Goal: Transaction & Acquisition: Obtain resource

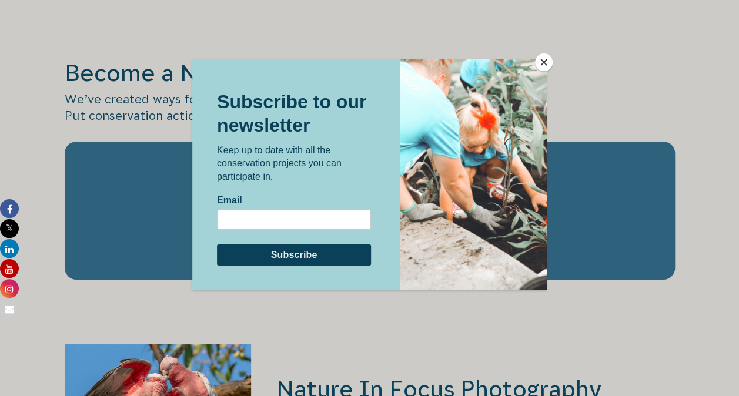
scroll to position [1974, 0]
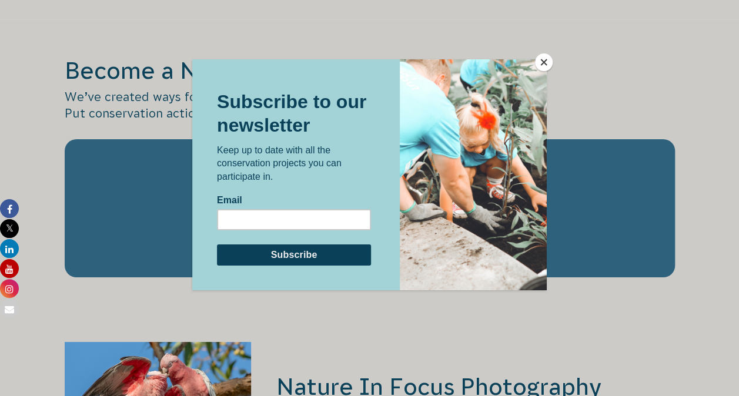
click at [541, 62] on button "Close" at bounding box center [544, 63] width 18 height 18
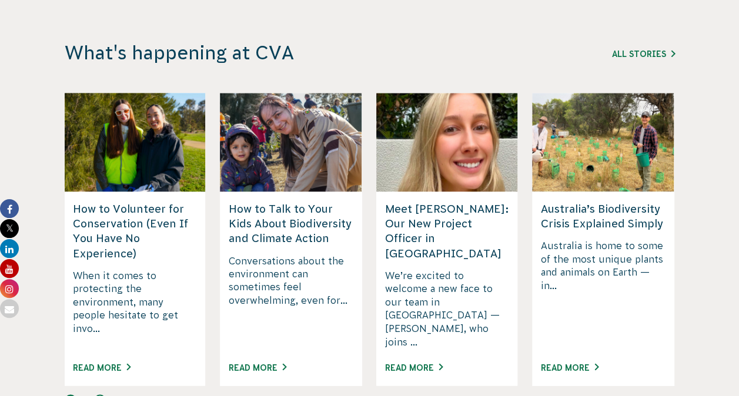
scroll to position [3003, 0]
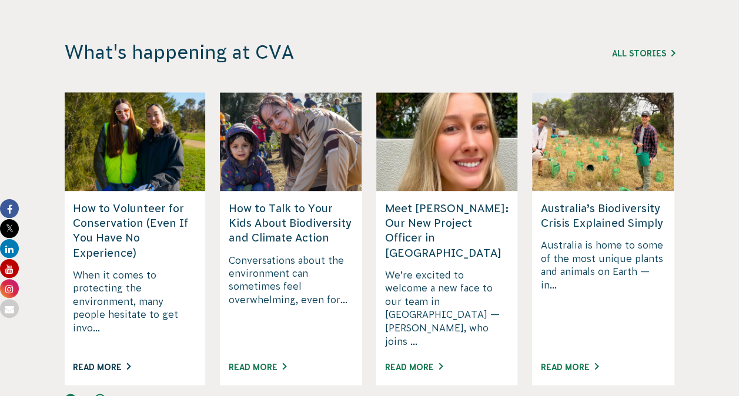
click at [115, 362] on link "Read More" at bounding box center [102, 366] width 58 height 9
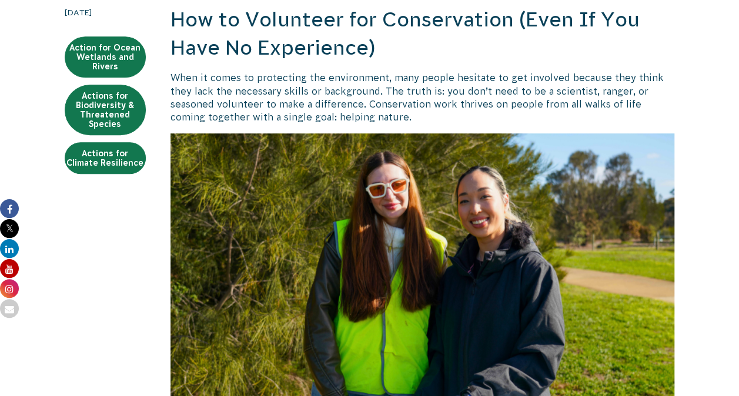
scroll to position [287, 0]
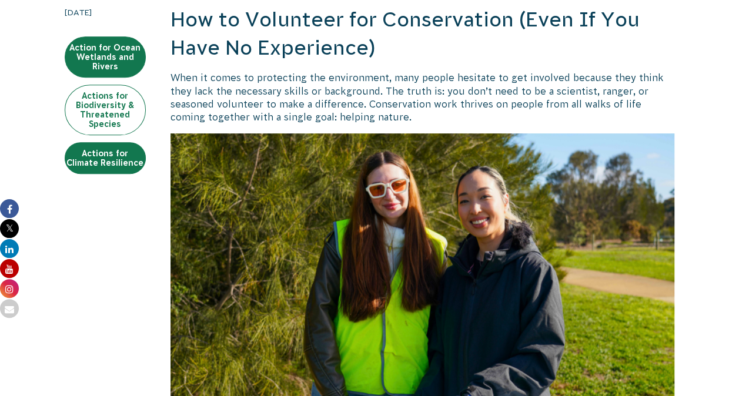
click at [100, 108] on link "Actions for Biodiversity & Threatened Species" at bounding box center [105, 110] width 81 height 51
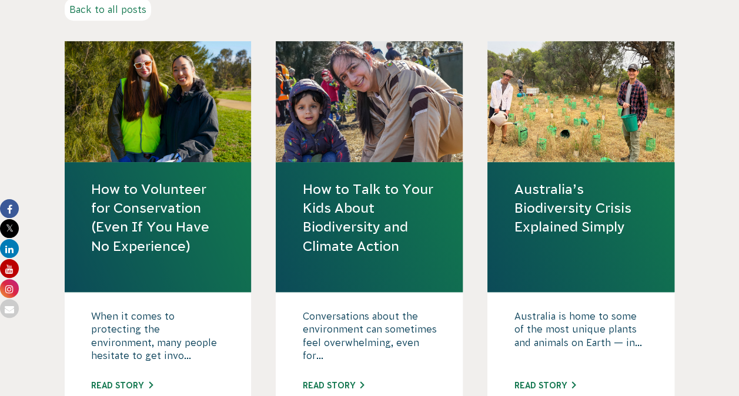
scroll to position [365, 0]
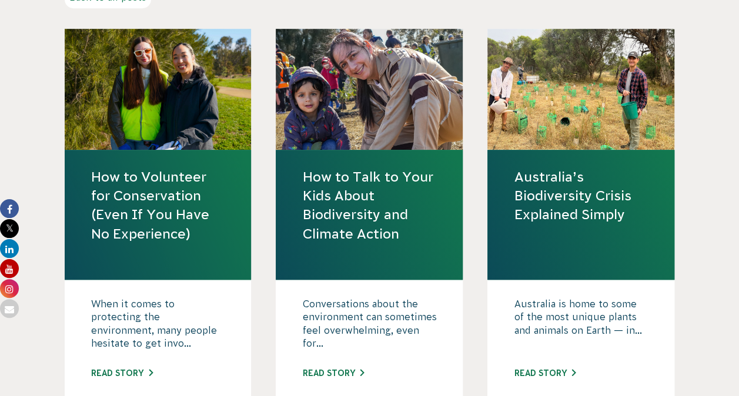
click at [163, 207] on link "How to Volunteer for Conservation (Even If You Have No Experience)" at bounding box center [158, 206] width 134 height 76
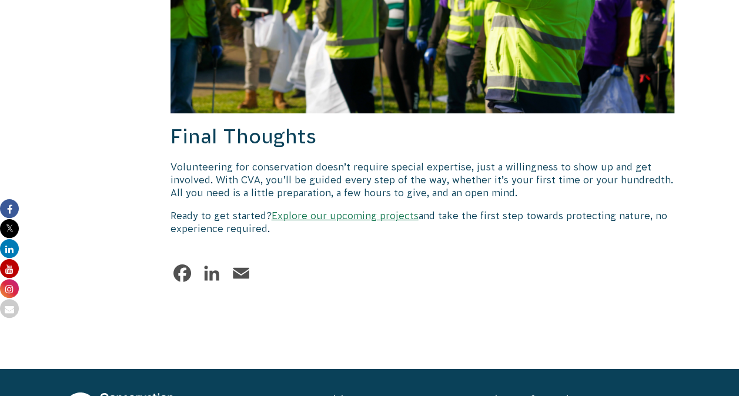
scroll to position [1756, 0]
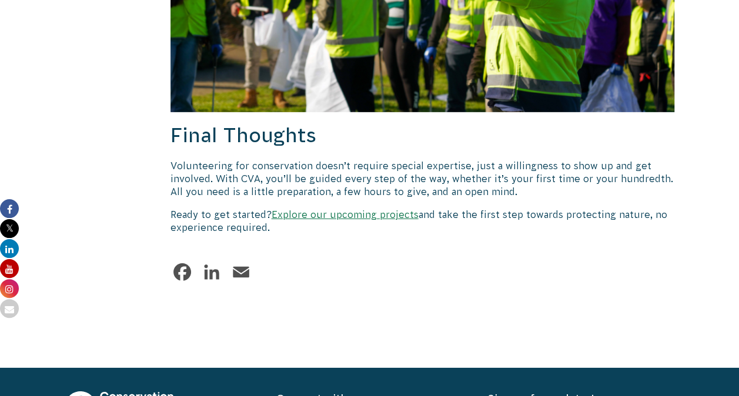
click at [353, 209] on link "Explore our upcoming projects" at bounding box center [345, 214] width 147 height 11
